Goal: Navigation & Orientation: Find specific page/section

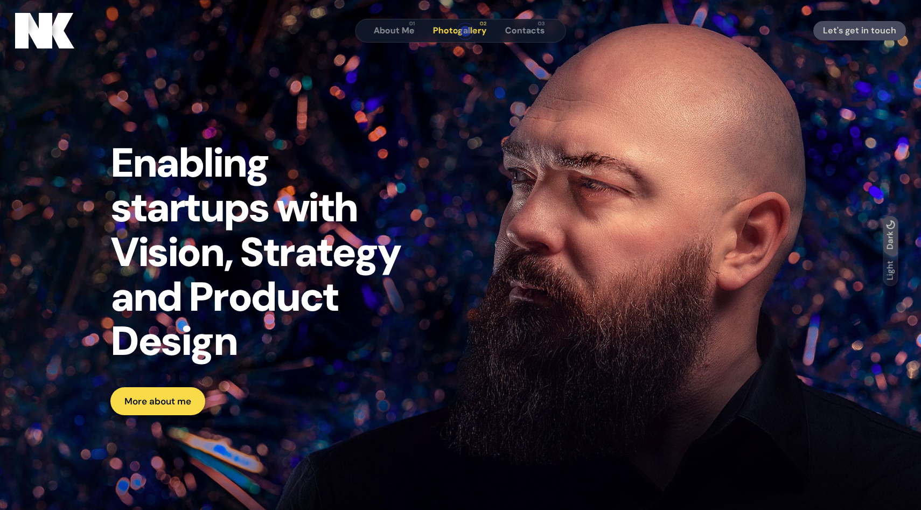
click at [466, 31] on span "Photogallery" at bounding box center [460, 30] width 54 height 11
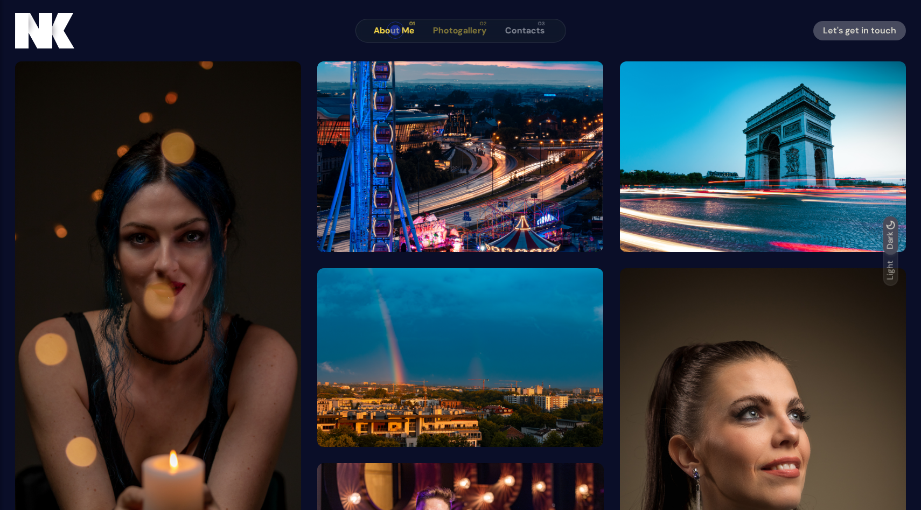
click at [396, 30] on span "About Me" at bounding box center [394, 30] width 41 height 11
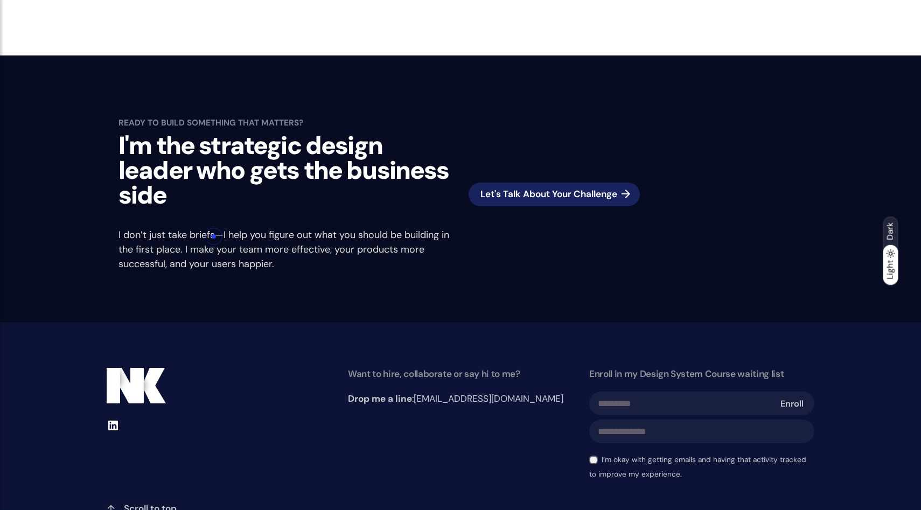
scroll to position [2386, 0]
